Goal: Task Accomplishment & Management: Complete application form

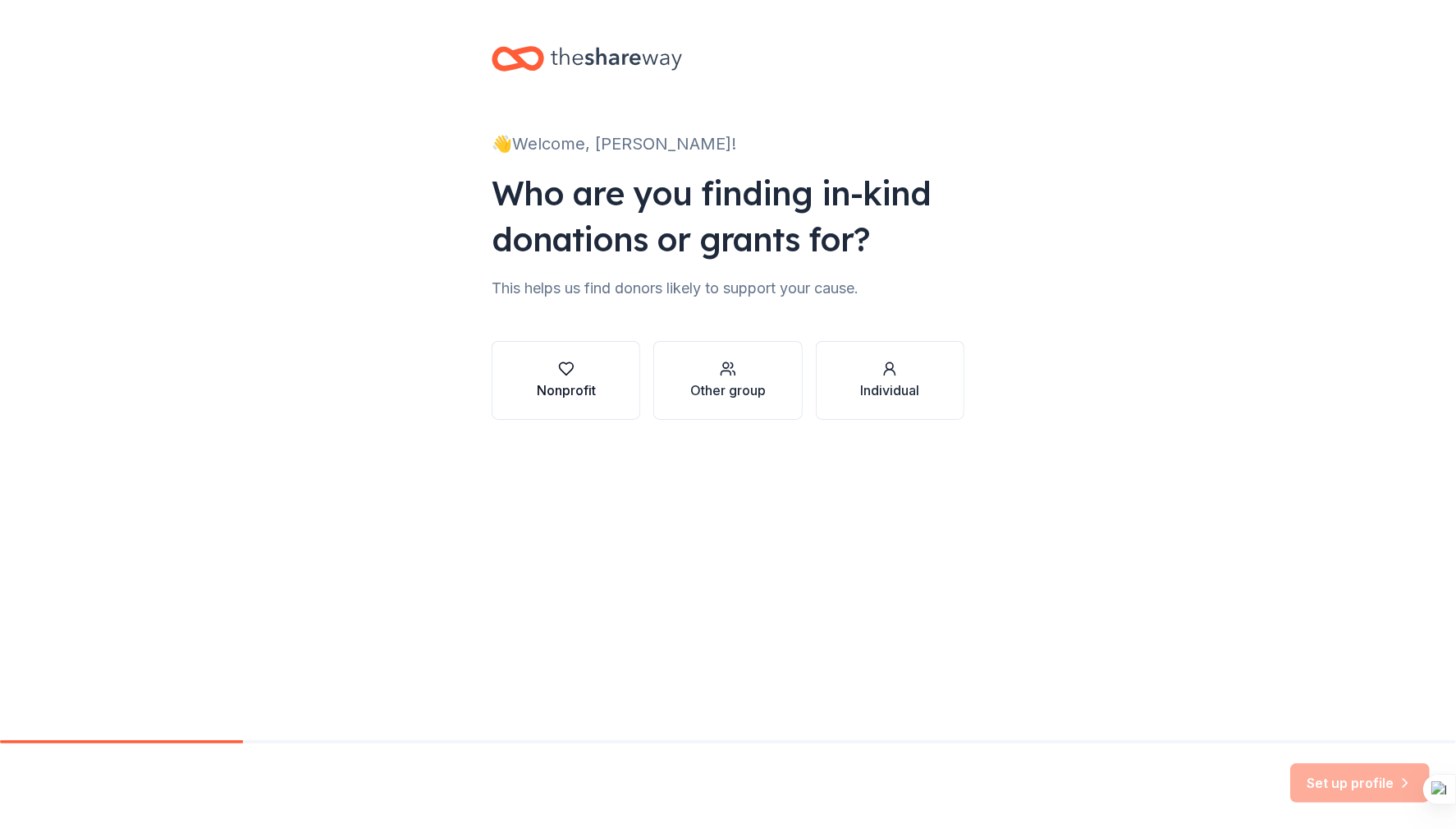
click at [547, 383] on div "Nonprofit" at bounding box center [566, 390] width 59 height 20
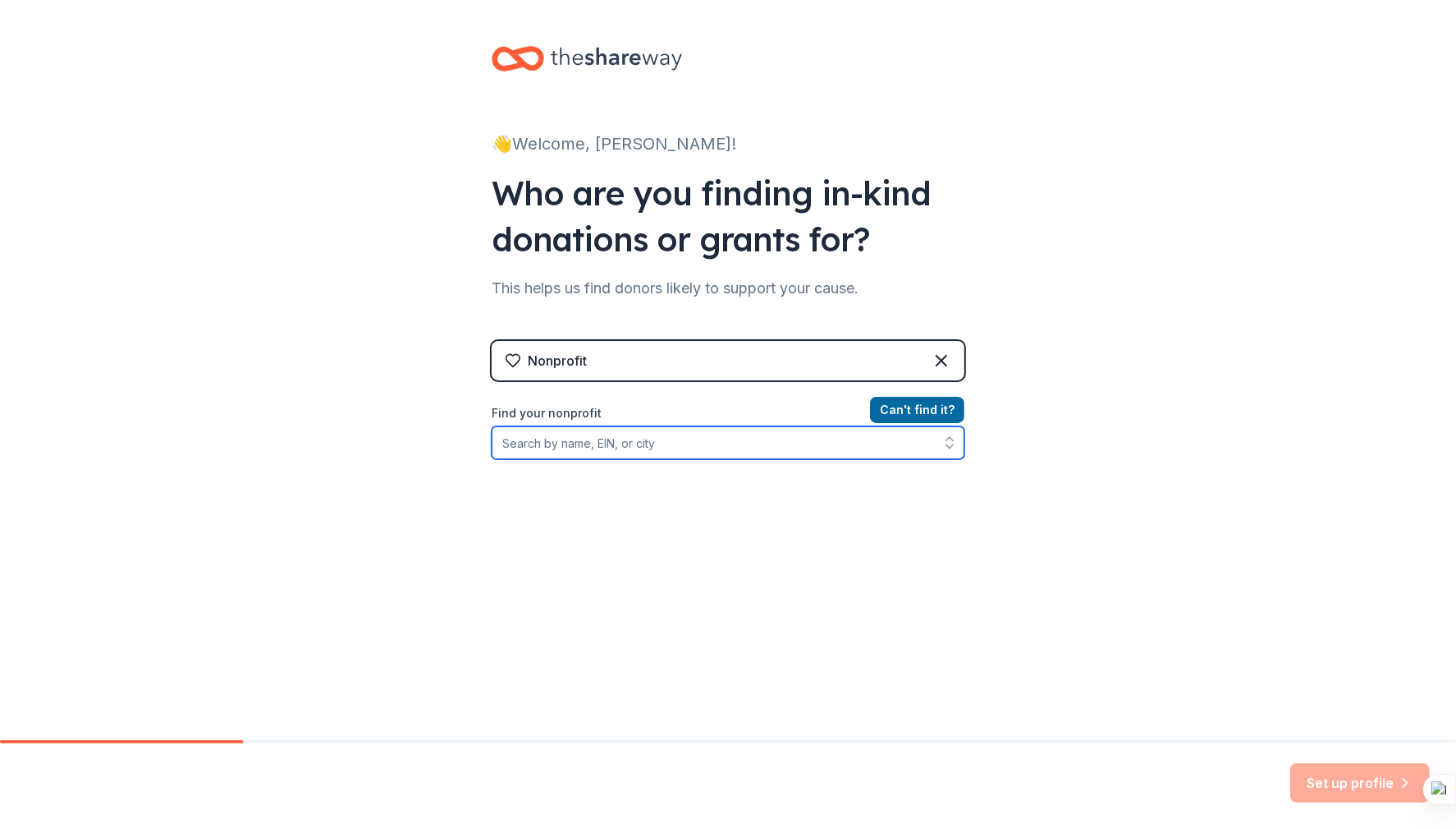
click at [587, 442] on input "Find your nonprofit" at bounding box center [728, 442] width 473 height 32
paste input "[US_EMPLOYER_IDENTIFICATION_NUMBER]"
type input "[US_EMPLOYER_IDENTIFICATION_NUMBER]"
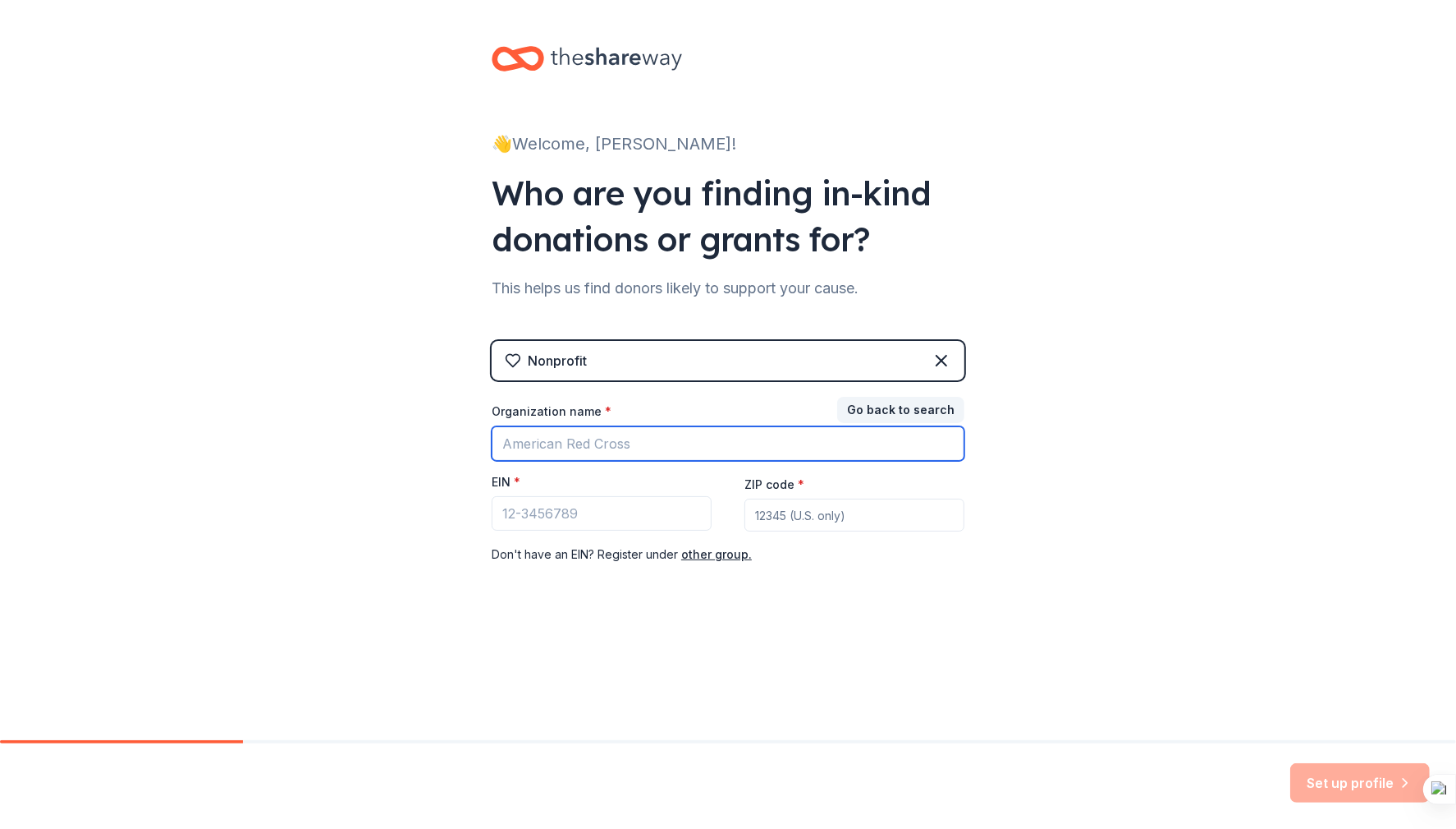
click at [726, 451] on input "Organization name *" at bounding box center [728, 443] width 473 height 34
click at [558, 356] on div "Nonprofit" at bounding box center [557, 360] width 59 height 20
click at [550, 369] on div "Nonprofit" at bounding box center [557, 360] width 59 height 20
click at [823, 381] on div "Nonprofit Go back to search Organization name * EIN * ZIP code * Don ' t have a…" at bounding box center [728, 469] width 473 height 256
click at [931, 360] on div "Nonprofit" at bounding box center [728, 360] width 473 height 39
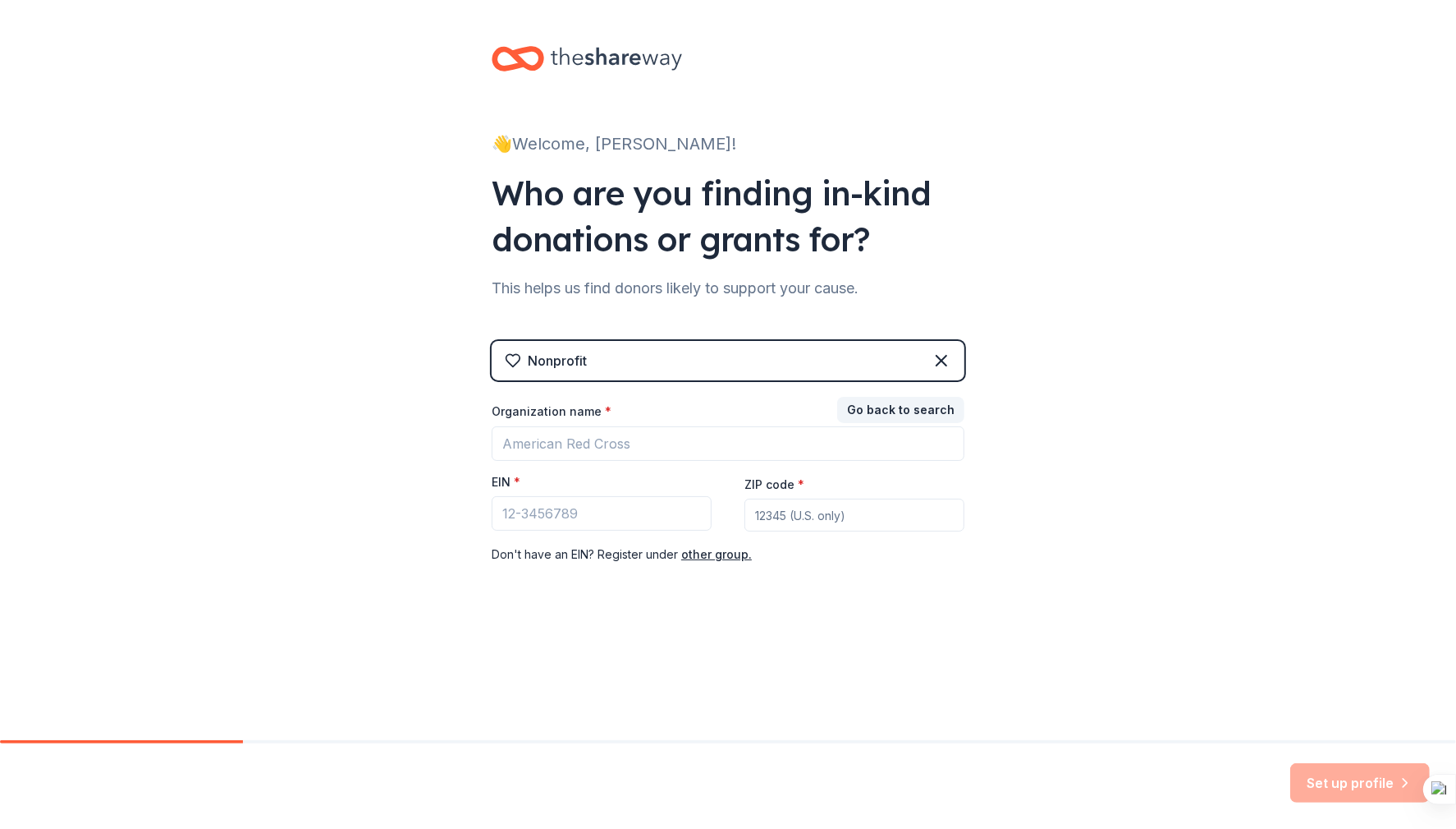
click at [958, 365] on div "Nonprofit" at bounding box center [728, 360] width 473 height 39
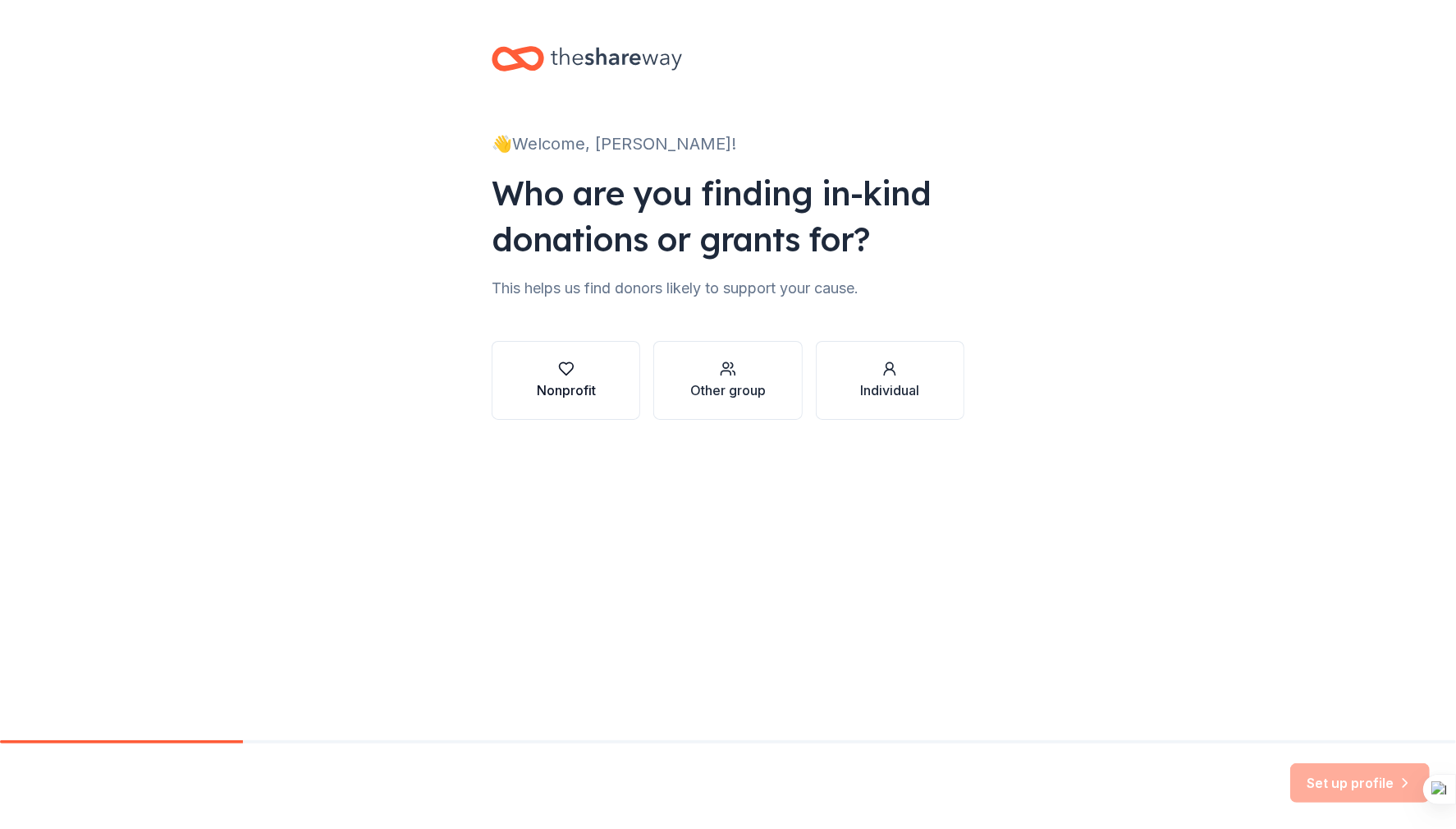
click at [552, 371] on div "button" at bounding box center [566, 369] width 59 height 17
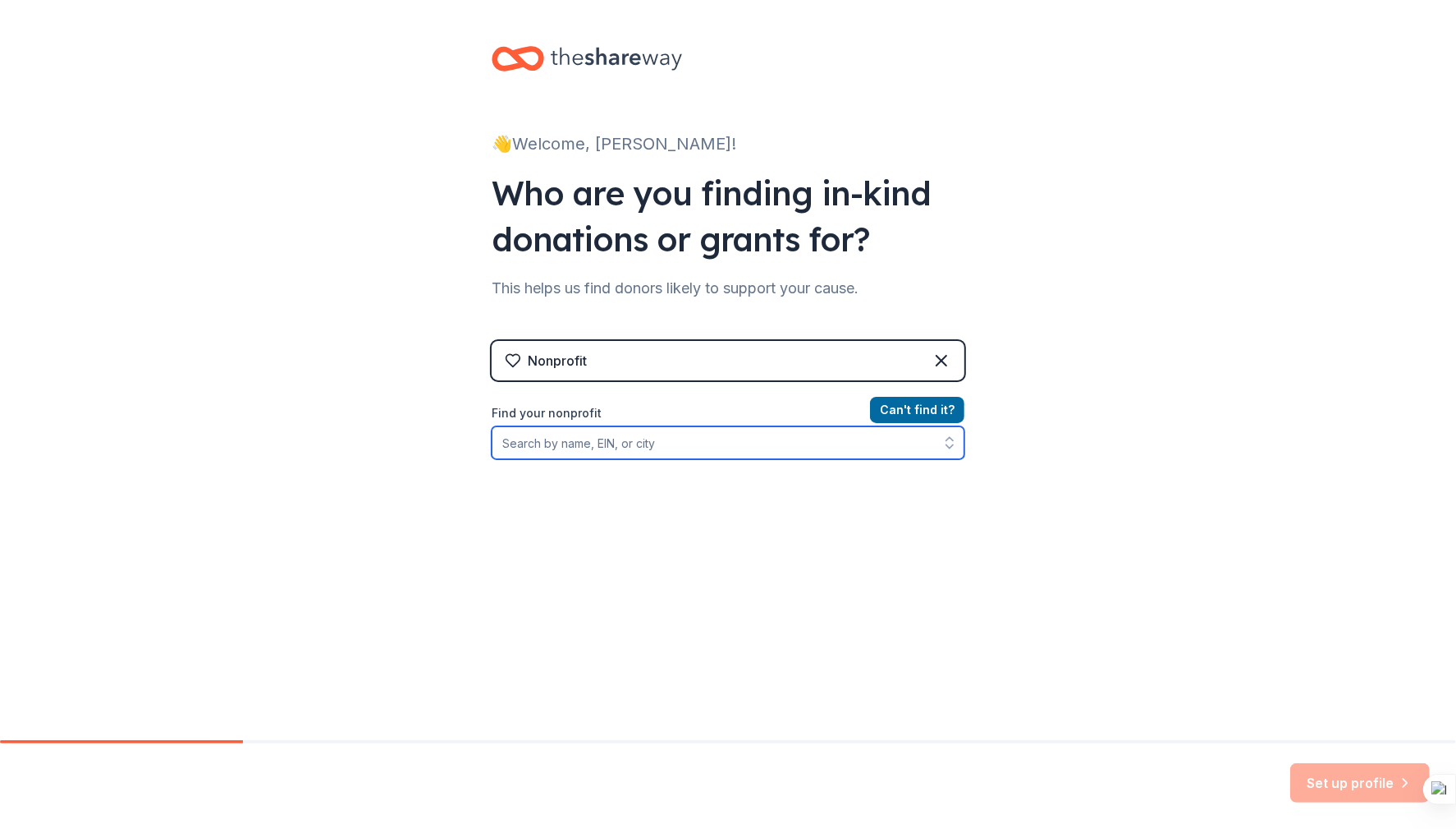
click at [579, 448] on input "Find your nonprofit" at bounding box center [728, 442] width 473 height 32
paste input "[US_EMPLOYER_IDENTIFICATION_NUMBER]"
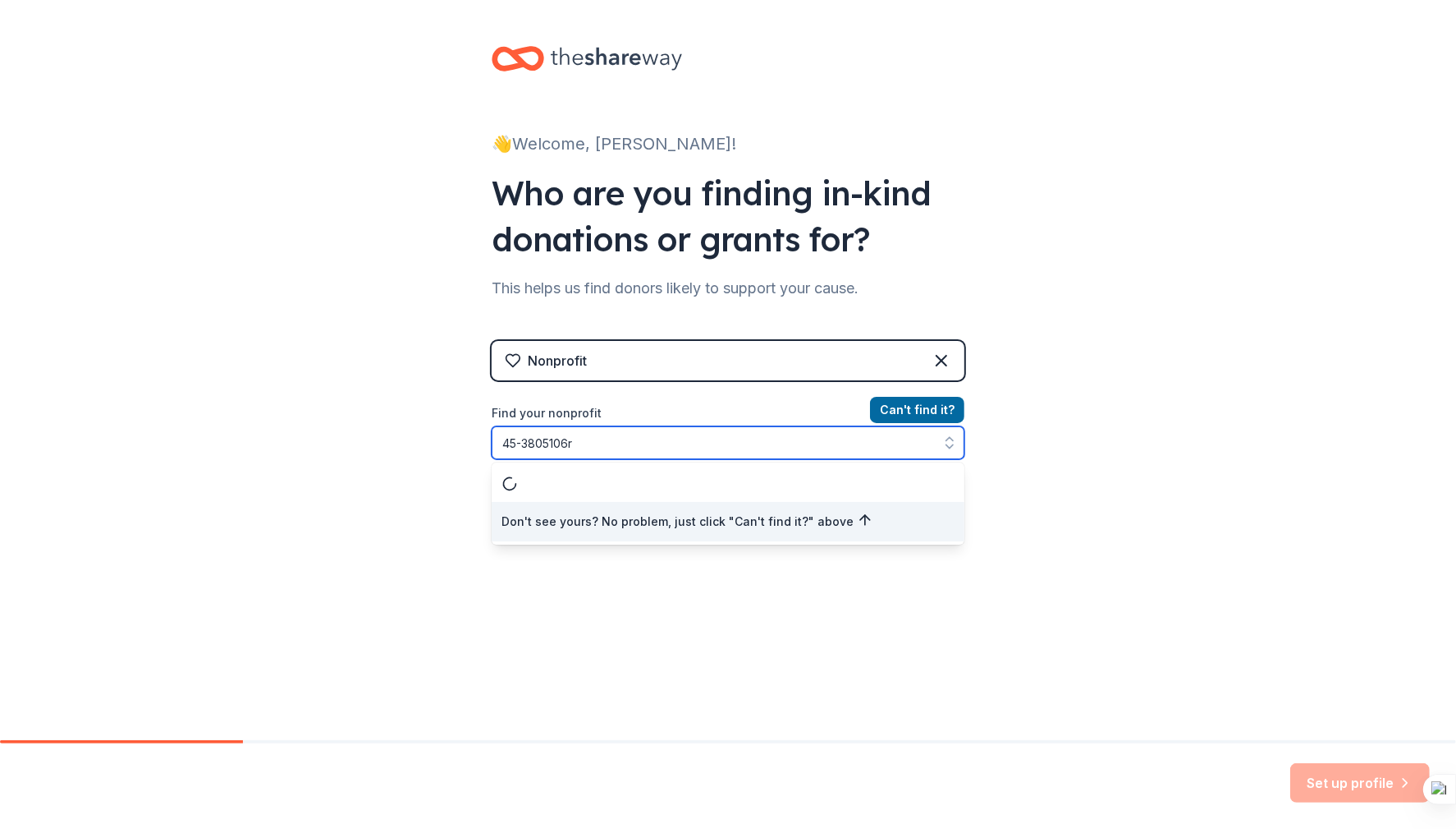
type input "[US_EMPLOYER_IDENTIFICATION_NUMBER]"
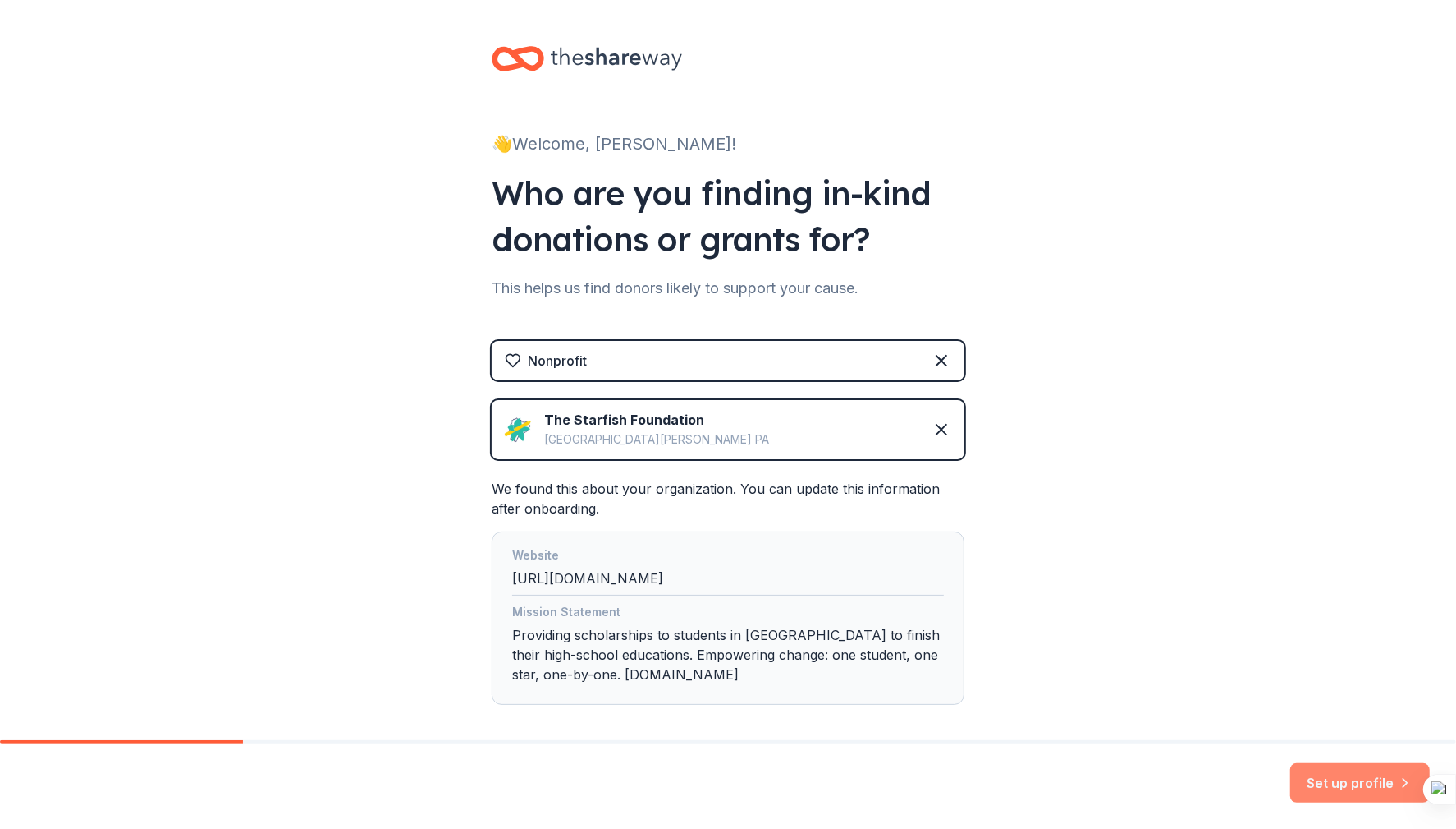
click at [1359, 769] on button "Set up profile" at bounding box center [1360, 782] width 140 height 39
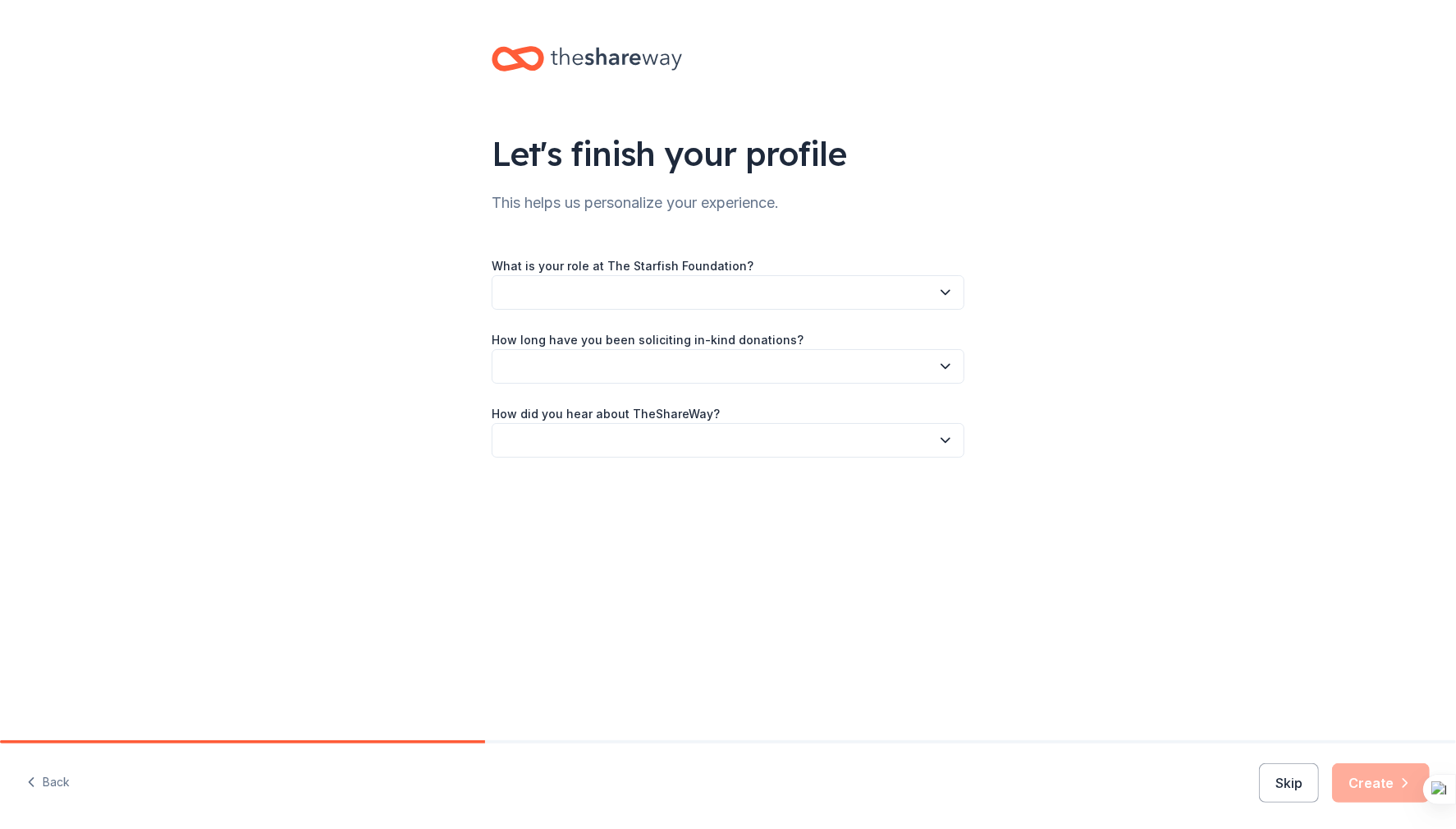
click at [642, 295] on button "button" at bounding box center [728, 292] width 473 height 34
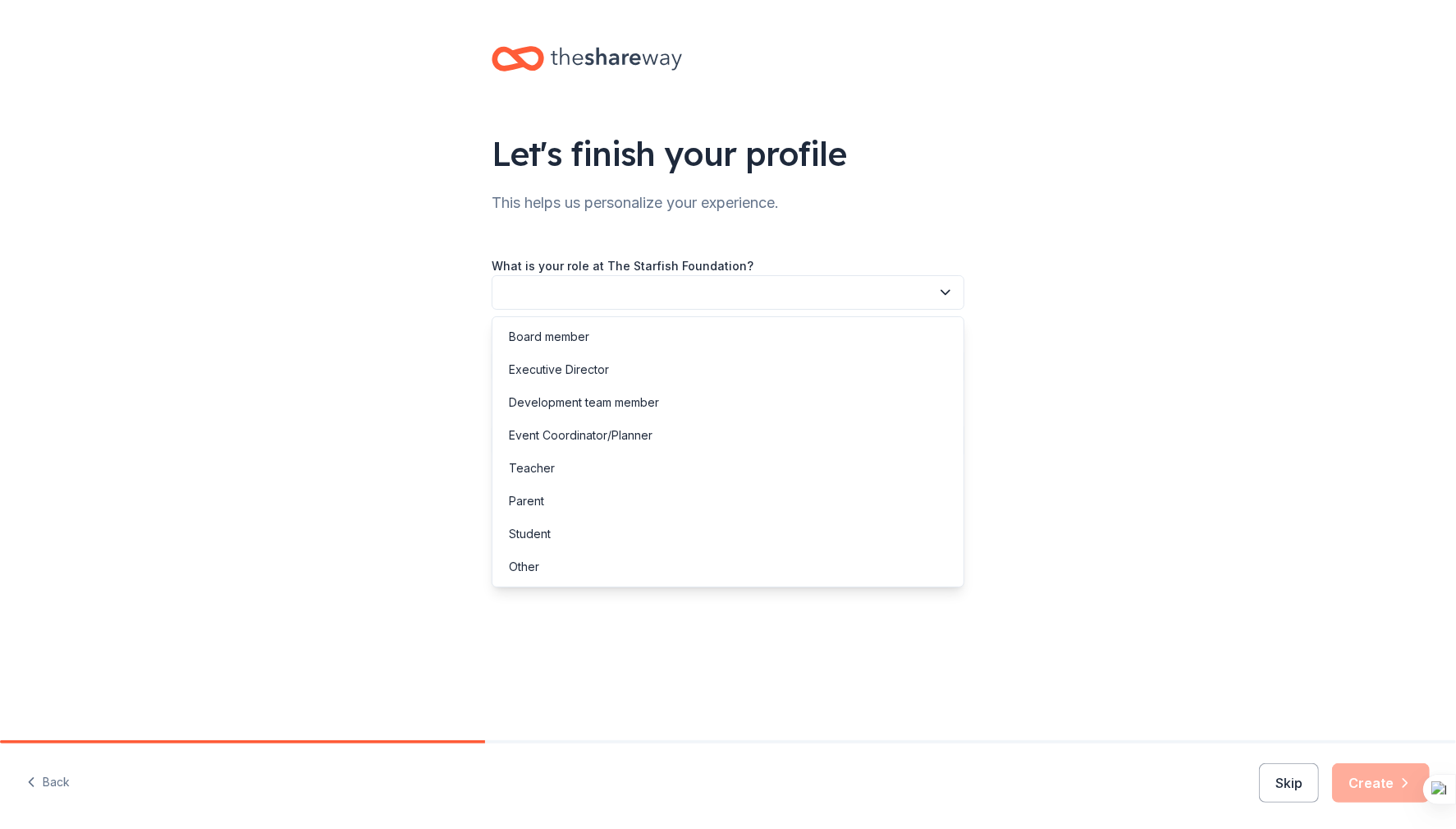
click at [363, 519] on div "Let's finish your profile This helps us personalize your experience. What is yo…" at bounding box center [728, 268] width 1456 height 536
